Goal: Task Accomplishment & Management: Manage account settings

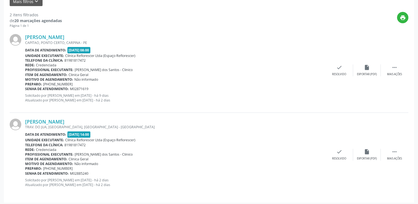
scroll to position [139, 0]
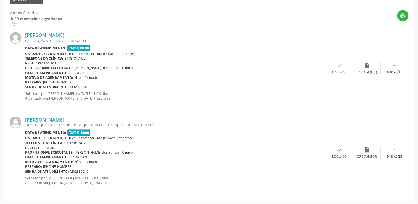
click at [399, 75] on div "[PERSON_NAME] CAPITAO, PONTO CERTO, CARPINA - PE Data de atendimento: [DATE] 08…" at bounding box center [209, 68] width 398 height 84
click at [393, 68] on icon "" at bounding box center [394, 65] width 6 height 6
click at [359, 68] on div "alarm_off Não compareceu" at bounding box center [367, 68] width 28 height 12
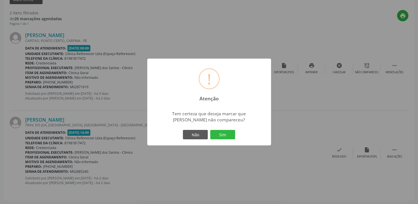
click at [219, 135] on button "Sim" at bounding box center [222, 134] width 25 height 9
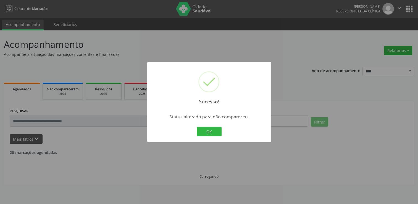
scroll to position [0, 0]
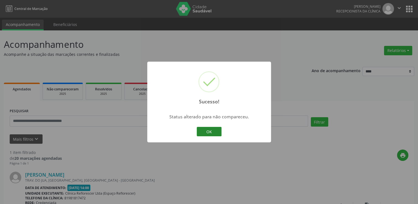
click at [210, 130] on button "OK" at bounding box center [209, 131] width 25 height 9
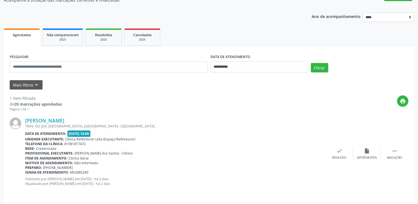
scroll to position [55, 0]
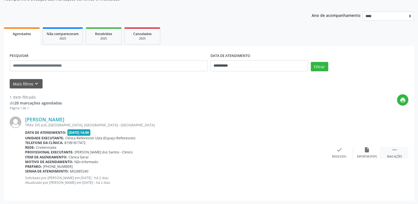
click at [398, 150] on div " Mais ações" at bounding box center [394, 153] width 28 height 12
click at [365, 149] on icon "alarm_off" at bounding box center [367, 150] width 6 height 6
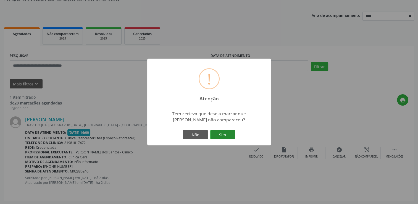
click at [219, 135] on button "Sim" at bounding box center [222, 134] width 25 height 9
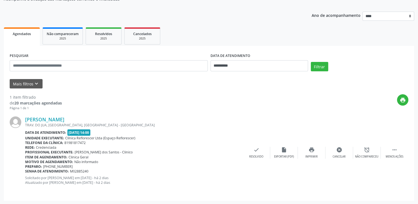
scroll to position [0, 0]
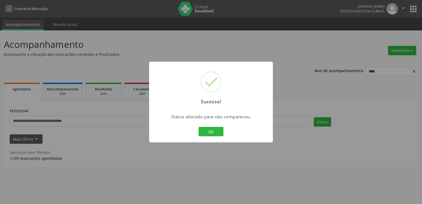
drag, startPoint x: 207, startPoint y: 129, endPoint x: 209, endPoint y: 126, distance: 3.3
click at [208, 129] on button "OK" at bounding box center [210, 131] width 25 height 9
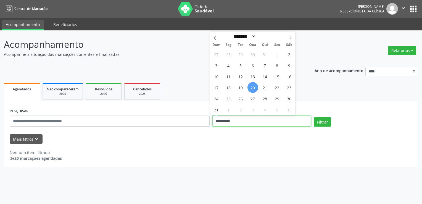
click at [240, 122] on input "**********" at bounding box center [261, 120] width 99 height 11
click at [243, 94] on span "26" at bounding box center [240, 98] width 11 height 11
type input "**********"
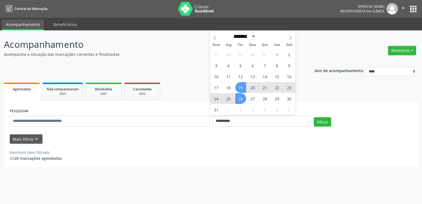
click at [241, 90] on span "19" at bounding box center [240, 87] width 11 height 11
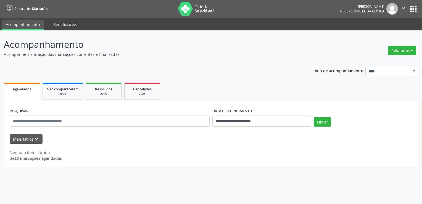
click at [241, 90] on ul "Agendados Não compareceram 2025 Resolvidos 2025 Cancelados 2025" at bounding box center [211, 91] width 414 height 20
click at [250, 120] on input "**********" at bounding box center [261, 120] width 99 height 11
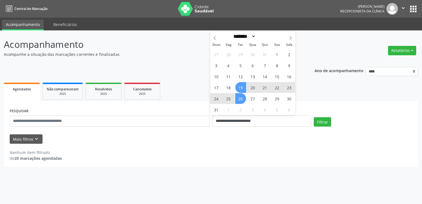
click at [242, 91] on span "19" at bounding box center [240, 87] width 11 height 11
type input "**********"
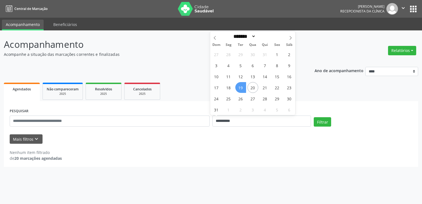
click at [240, 88] on span "19" at bounding box center [240, 87] width 11 height 11
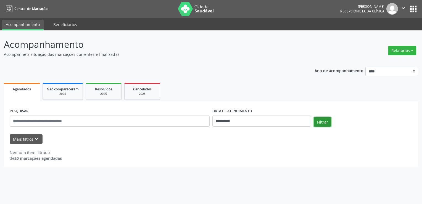
click at [328, 124] on button "Filtrar" at bounding box center [322, 121] width 17 height 9
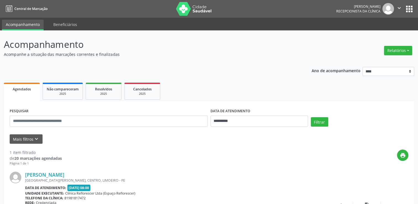
scroll to position [55, 0]
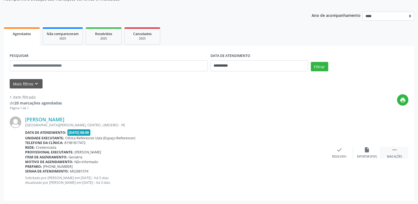
click at [395, 150] on icon "" at bounding box center [394, 150] width 6 height 6
click at [365, 150] on icon "alarm_off" at bounding box center [367, 150] width 6 height 6
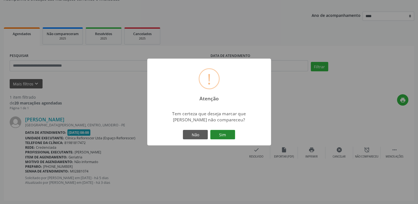
click at [230, 136] on button "Sim" at bounding box center [222, 134] width 25 height 9
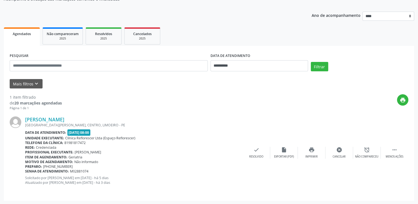
scroll to position [0, 0]
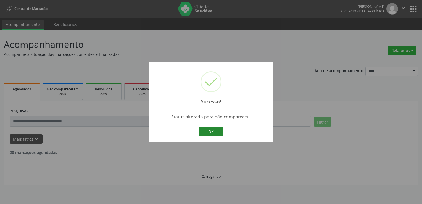
click at [209, 132] on button "OK" at bounding box center [210, 131] width 25 height 9
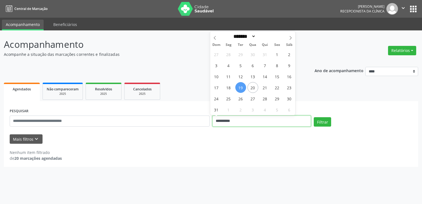
click at [239, 119] on input "**********" at bounding box center [261, 120] width 99 height 11
click at [266, 87] on span "21" at bounding box center [264, 87] width 11 height 11
type input "**********"
click at [266, 87] on span "21" at bounding box center [264, 87] width 11 height 11
click at [262, 119] on input "**********" at bounding box center [261, 120] width 99 height 11
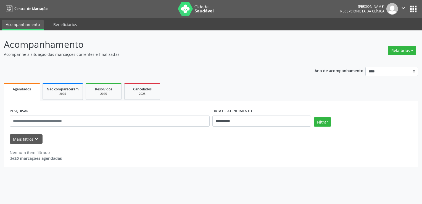
click at [325, 127] on div "Filtrar" at bounding box center [362, 123] width 101 height 13
click at [324, 123] on button "Filtrar" at bounding box center [322, 121] width 17 height 9
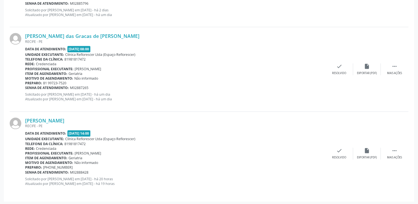
scroll to position [561, 0]
click at [268, 152] on div "Profissional executante: [PERSON_NAME]" at bounding box center [175, 152] width 300 height 5
